Goal: Information Seeking & Learning: Understand process/instructions

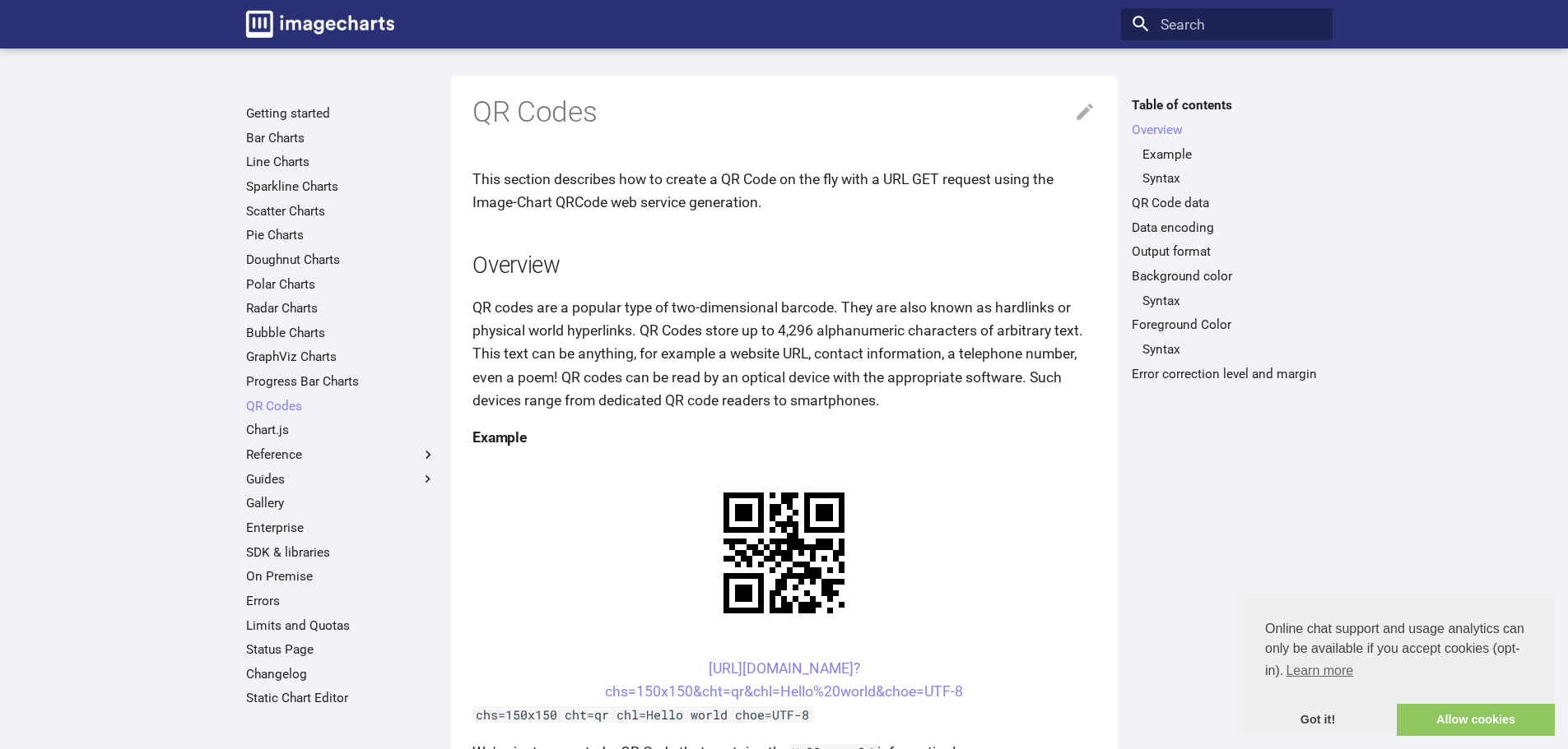
scroll to position [236, 0]
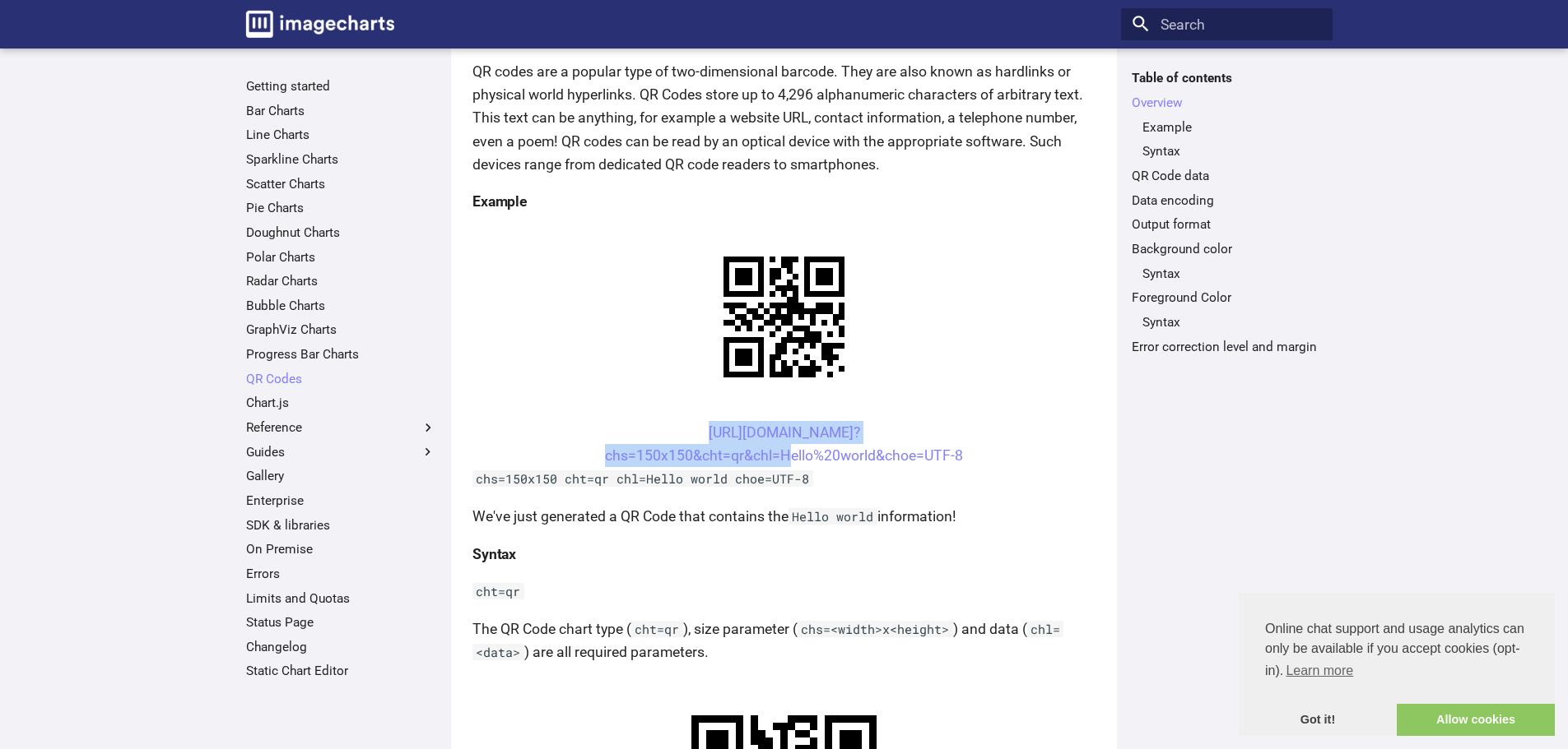
drag, startPoint x: 676, startPoint y: 427, endPoint x: 782, endPoint y: 464, distance: 112.3
click at [782, 464] on center "[URL][DOMAIN_NAME]? chs=150x150&cht=qr&chl=Hello%20world&choe=UTF-8" at bounding box center [784, 444] width 623 height 46
copy link "[URL][DOMAIN_NAME]? chs=150x150&cht=qr&chl="
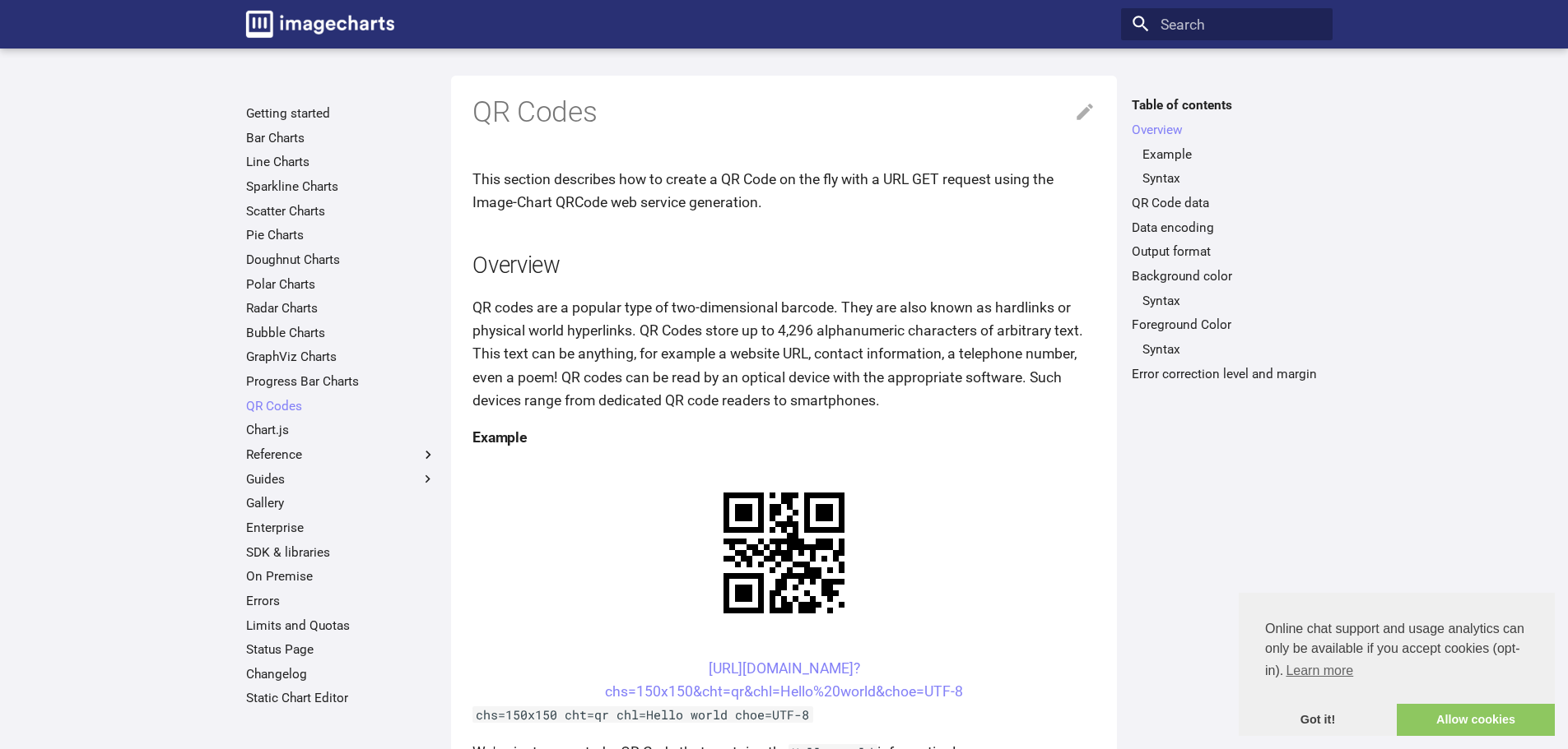
scroll to position [230, 0]
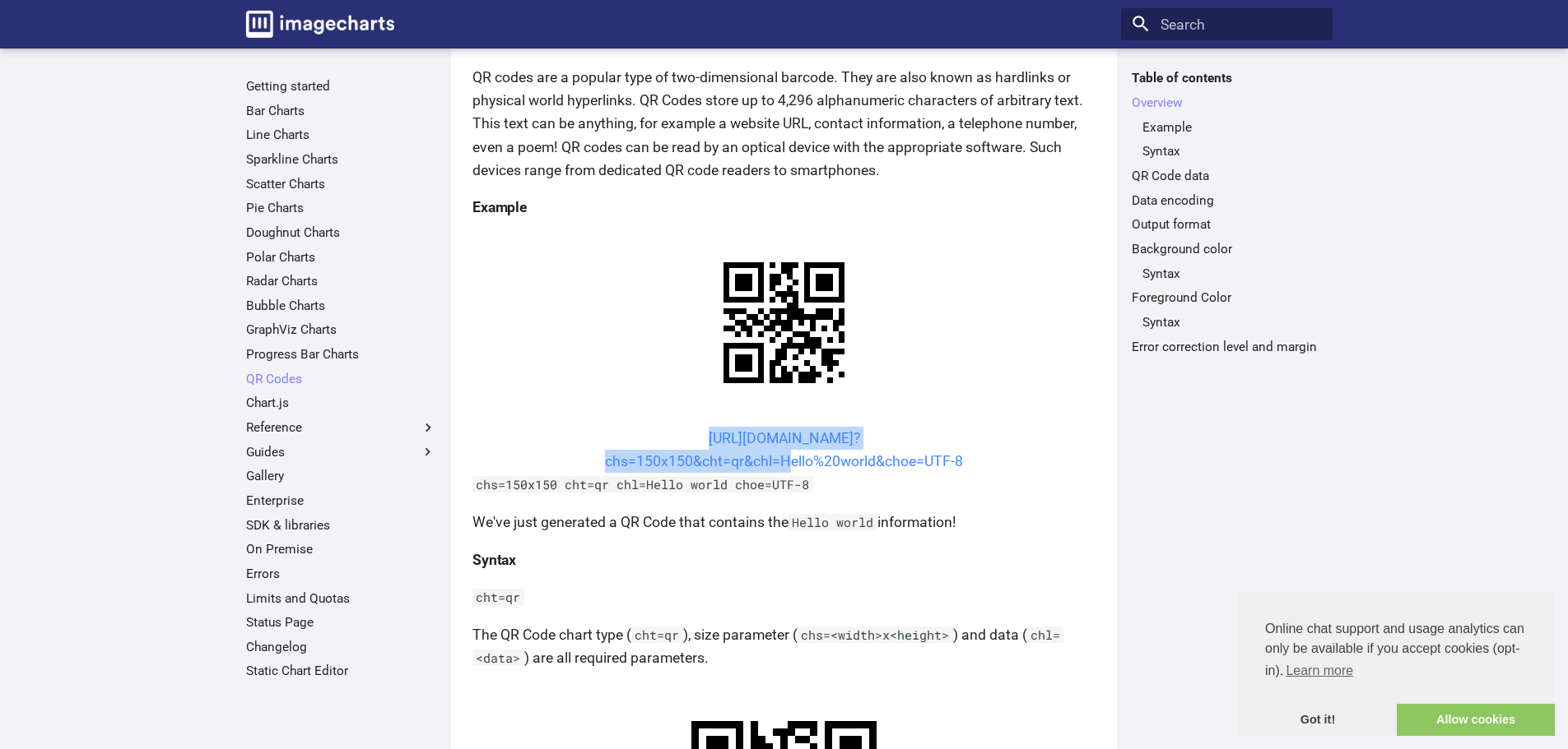
drag, startPoint x: 670, startPoint y: 439, endPoint x: 778, endPoint y: 463, distance: 110.6
click at [778, 463] on center "[URL][DOMAIN_NAME]? chs=150x150&cht=qr&chl=Hello%20world&choe=UTF-8" at bounding box center [784, 450] width 623 height 46
copy link "[URL][DOMAIN_NAME]? chs=150x150&cht=qr&chl="
